Goal: Information Seeking & Learning: Learn about a topic

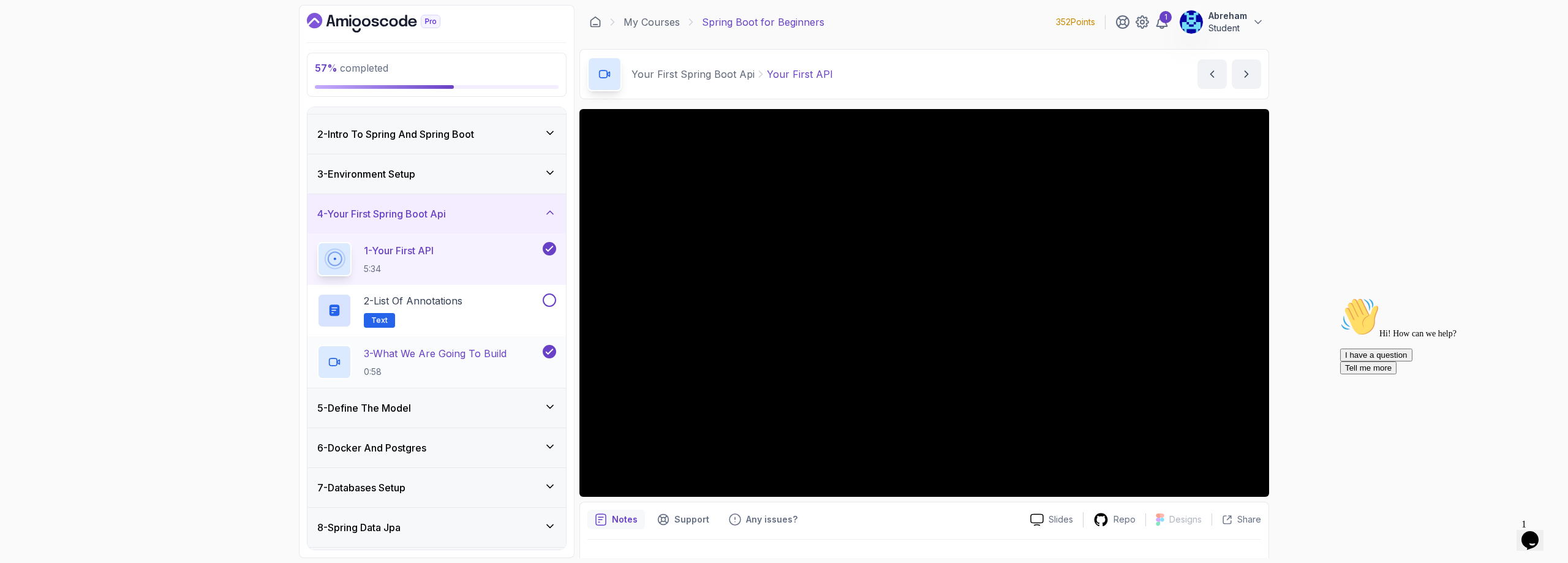
scroll to position [61, 0]
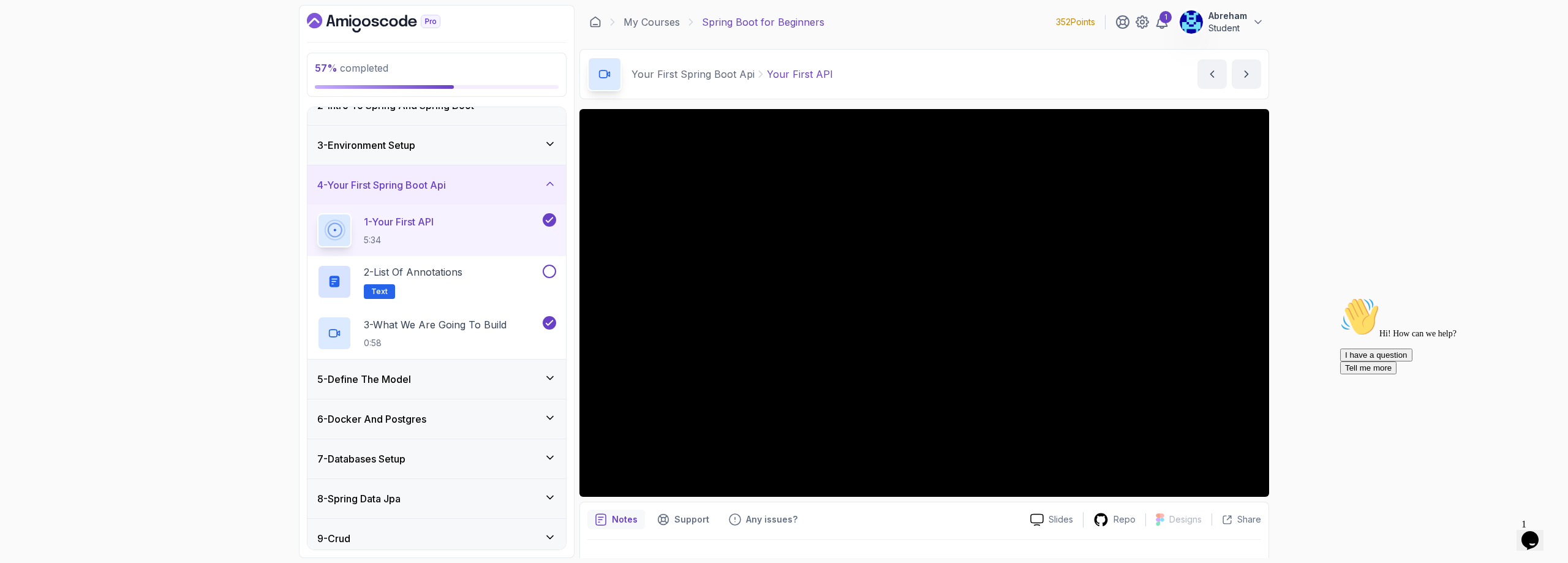
click at [433, 224] on p "1 - Your First API" at bounding box center [399, 221] width 70 height 14
click at [409, 235] on p "5:34" at bounding box center [399, 240] width 70 height 12
click at [461, 251] on div "1 - Your First API 5:34" at bounding box center [436, 230] width 258 height 51
click at [413, 232] on h2 "1 - Your First API 5:34" at bounding box center [399, 230] width 70 height 32
click at [422, 239] on p "5:34" at bounding box center [399, 240] width 70 height 12
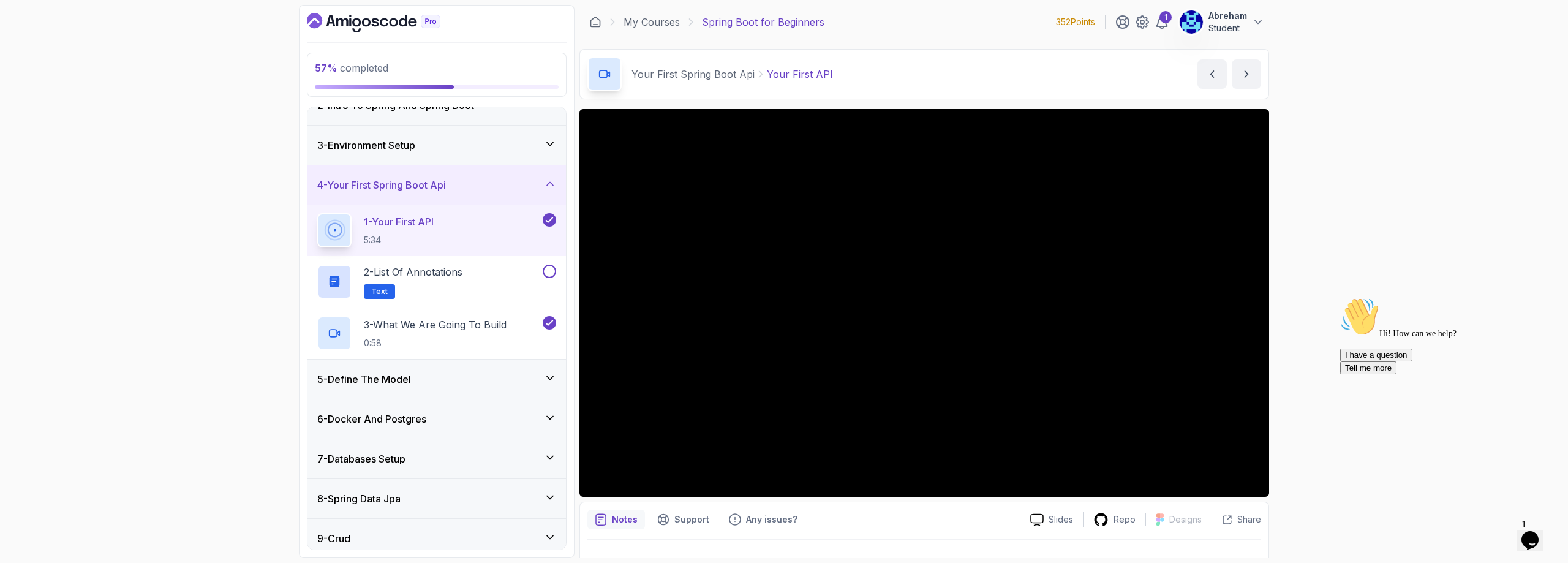
click at [420, 224] on p "1 - Your First API" at bounding box center [399, 221] width 70 height 14
click at [416, 187] on h3 "4 - Your First Spring Boot Api" at bounding box center [382, 184] width 129 height 14
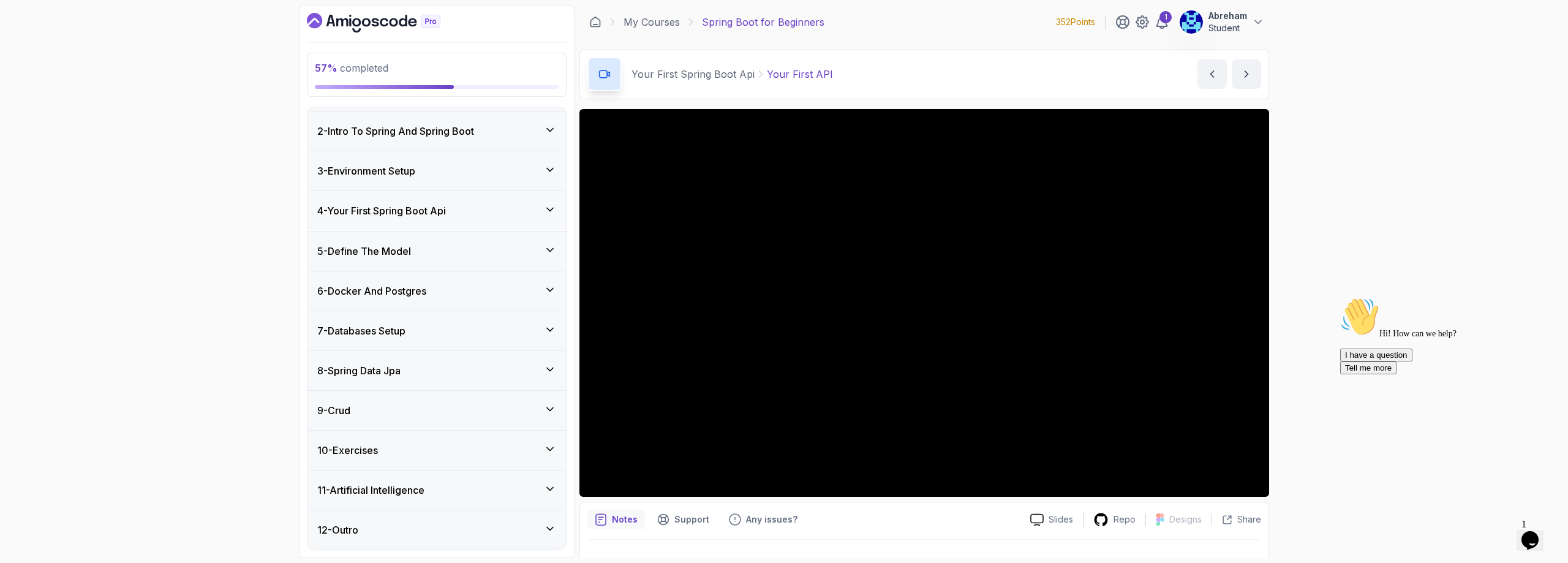
scroll to position [35, 0]
click at [415, 209] on h3 "4 - Your First Spring Boot Api" at bounding box center [382, 211] width 129 height 14
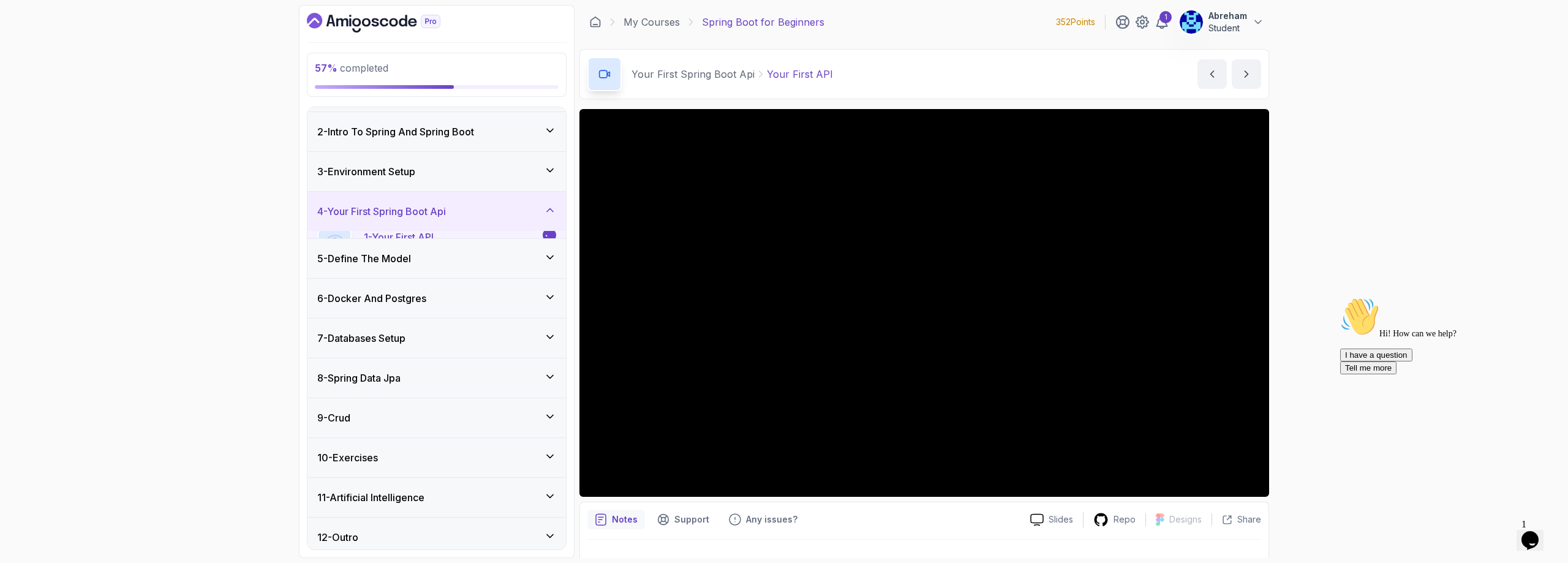
scroll to position [61, 0]
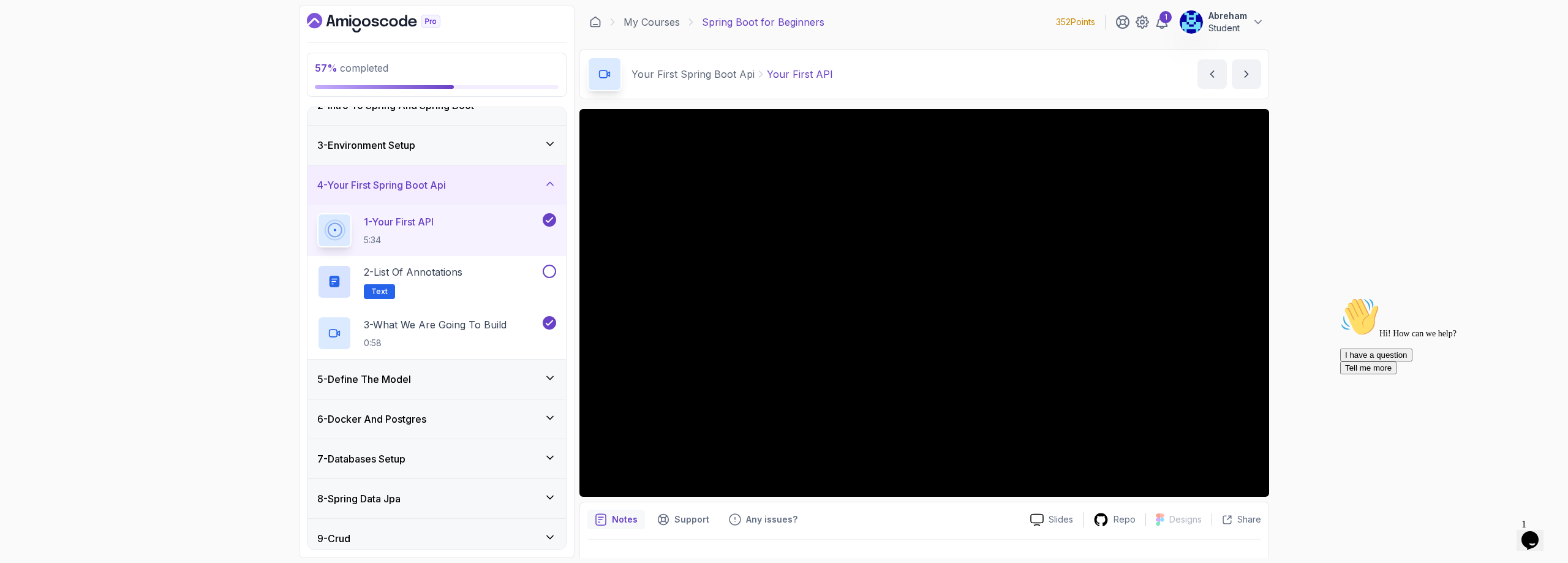
click at [381, 142] on h3 "3 - Environment Setup" at bounding box center [366, 145] width 98 height 14
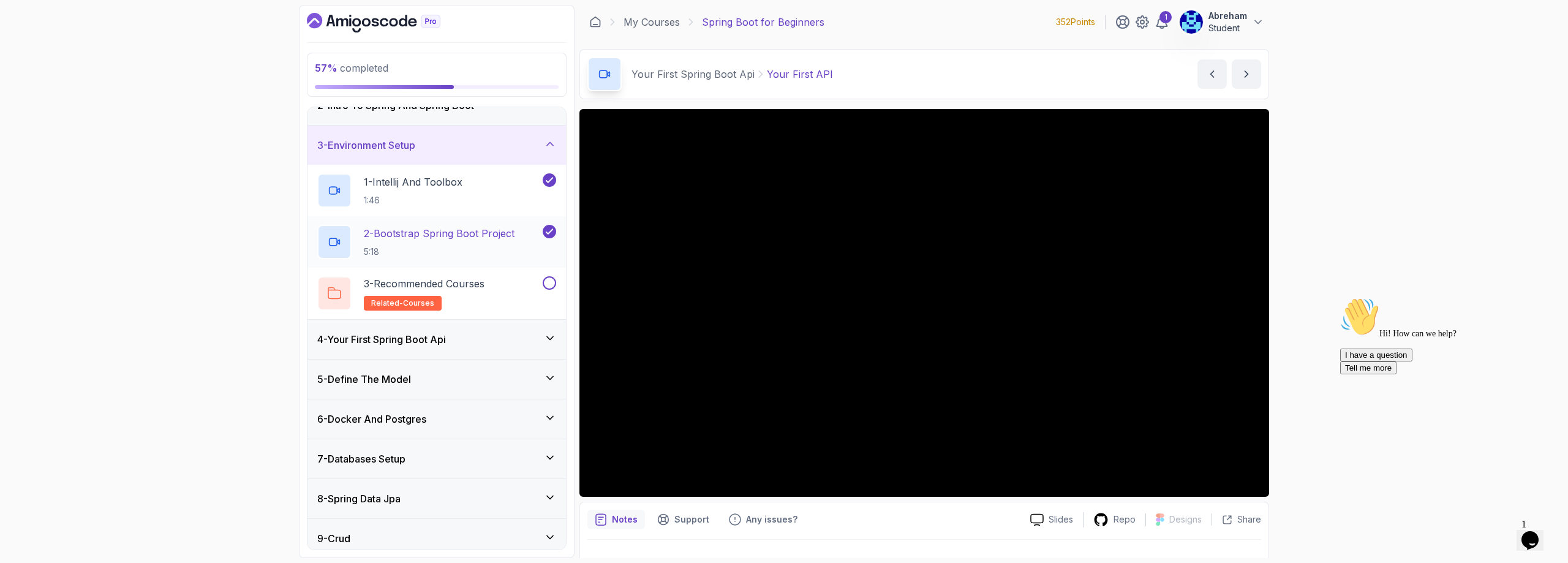
click at [441, 237] on p "2 - Bootstrap Spring Boot Project" at bounding box center [439, 233] width 151 height 14
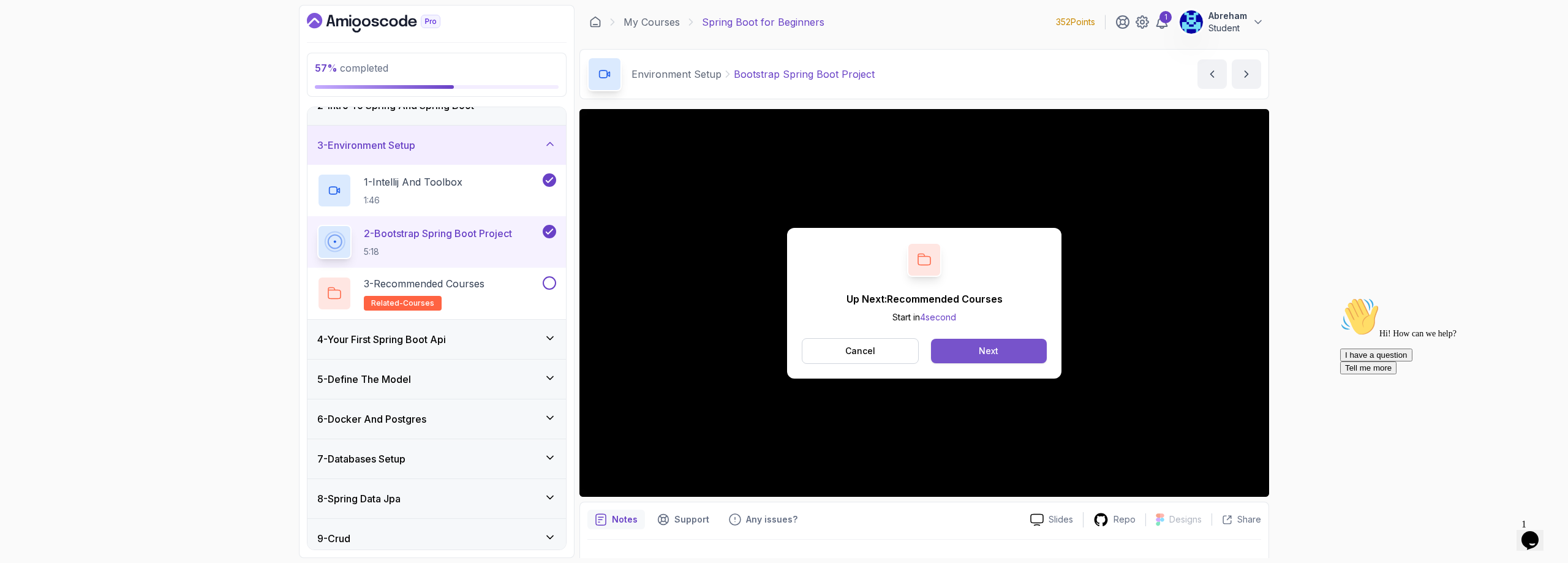
click at [1017, 348] on button "Next" at bounding box center [989, 351] width 116 height 25
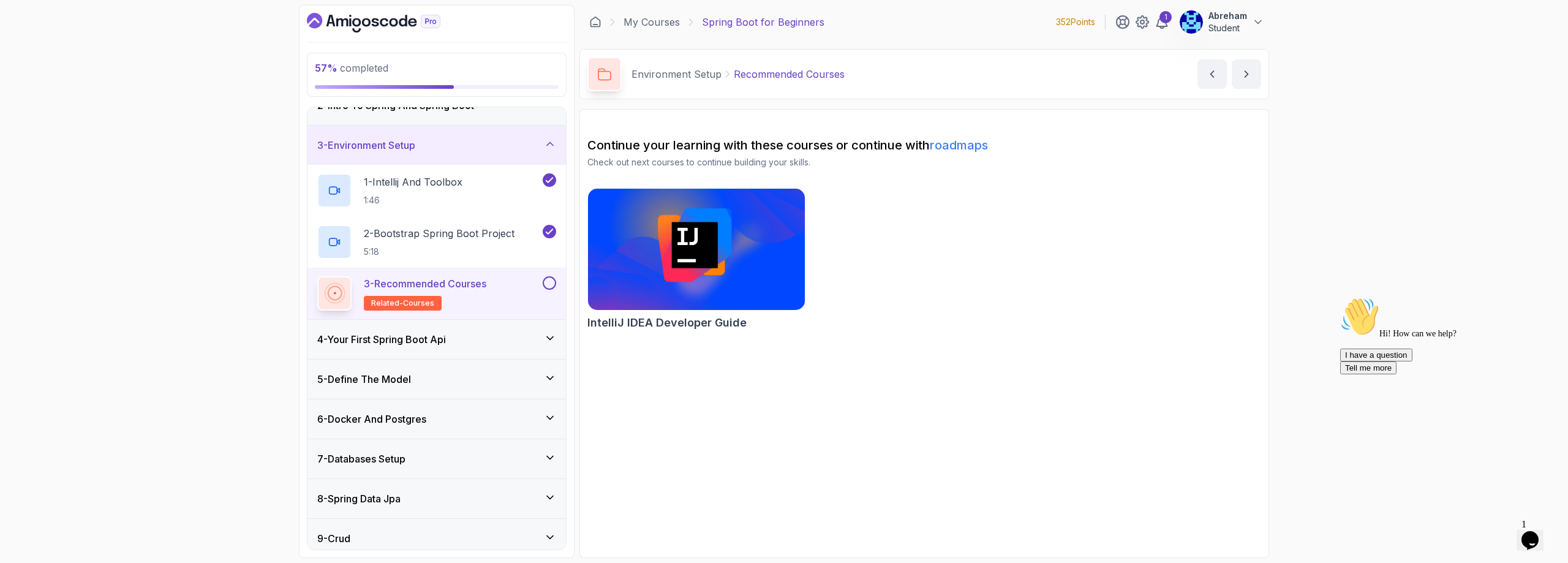
click at [390, 342] on h3 "4 - Your First Spring Boot Api" at bounding box center [382, 339] width 129 height 14
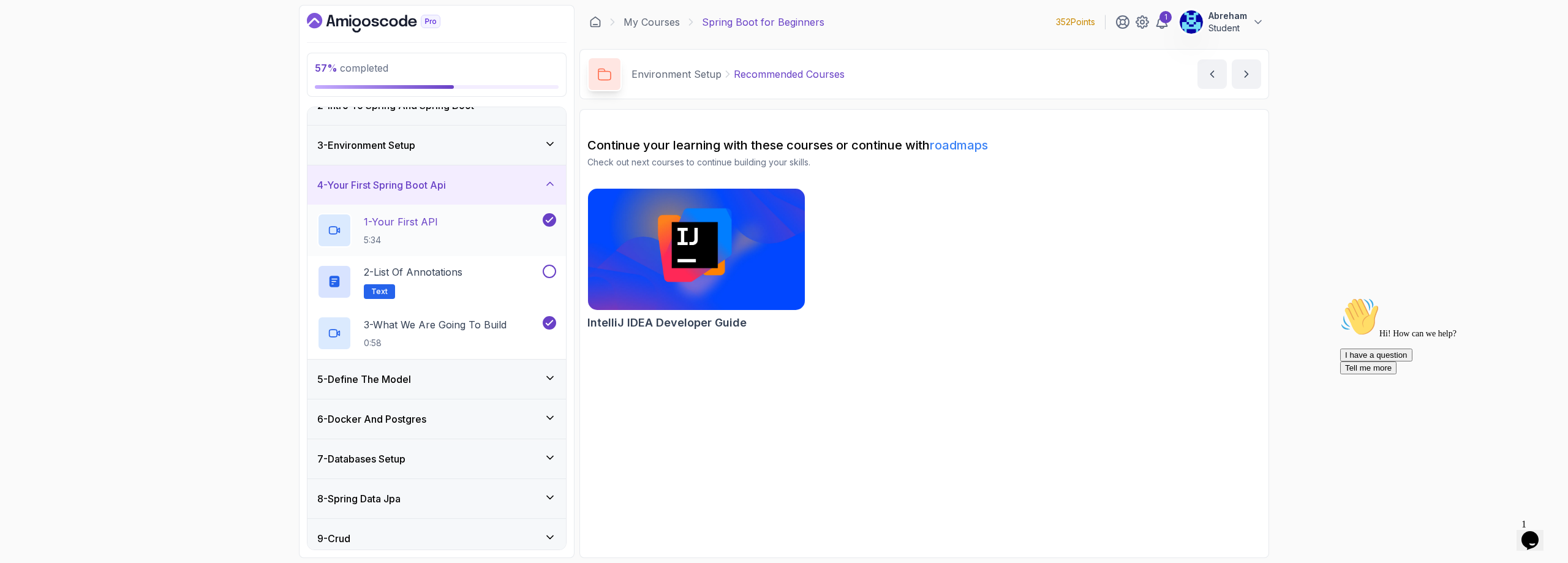
click at [413, 228] on p "1 - Your First API" at bounding box center [401, 221] width 74 height 14
